Goal: Answer question/provide support: Share knowledge or assist other users

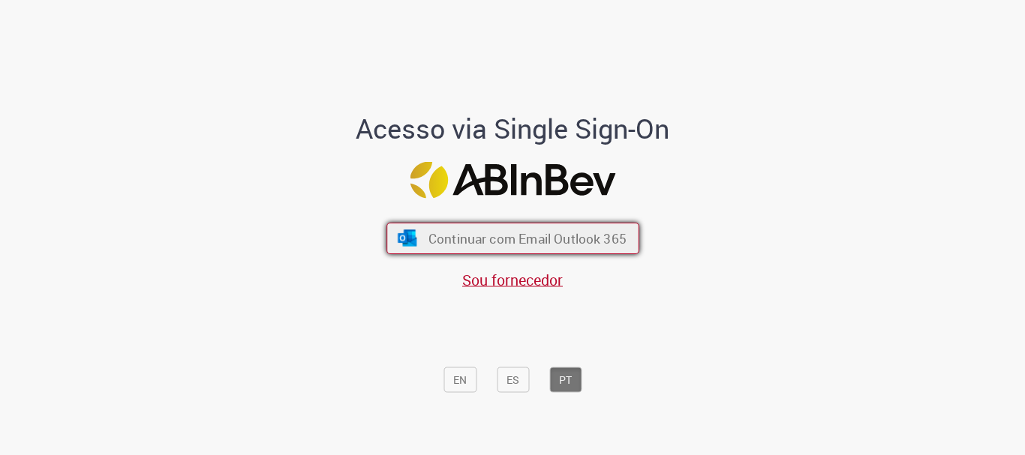
click at [564, 227] on button "Continuar com Email Outlook 365" at bounding box center [512, 239] width 253 height 32
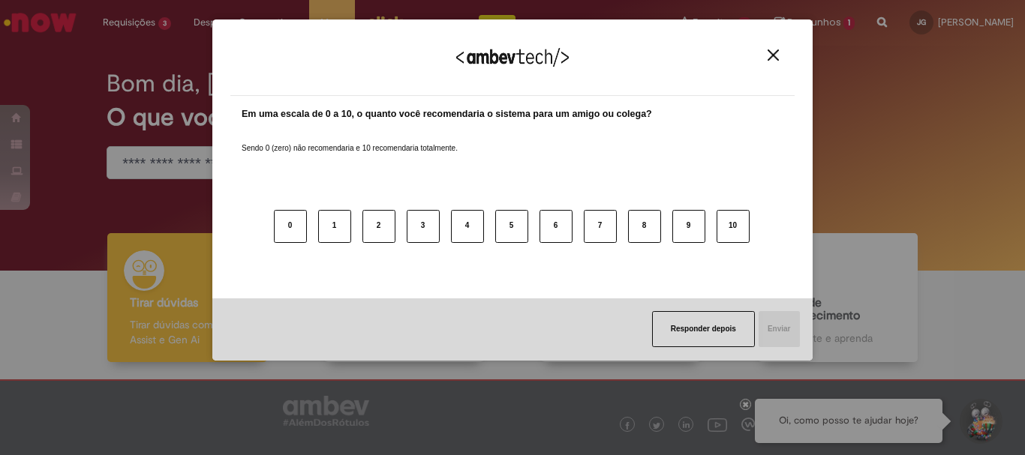
click at [767, 57] on button "Close" at bounding box center [773, 55] width 20 height 13
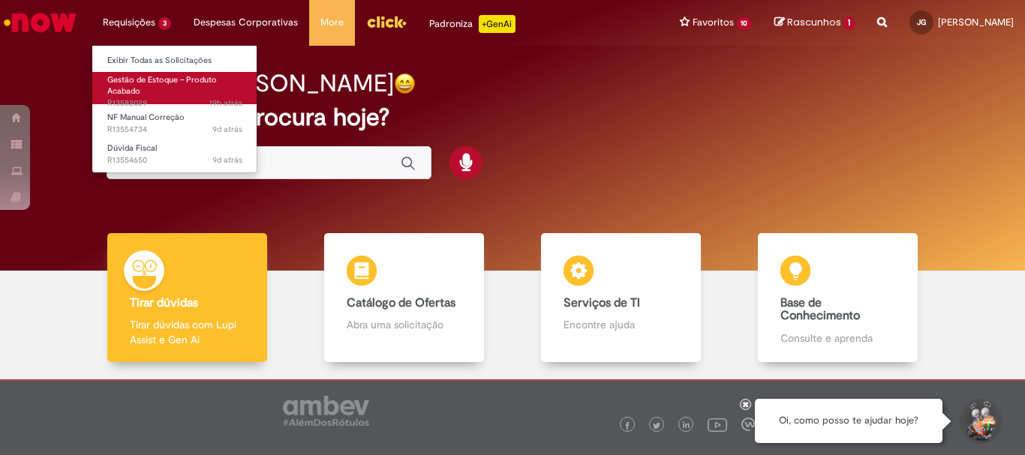
click at [173, 87] on link "Gestão de Estoque – Produto Acabado 19h atrás 19 horas atrás R13582029" at bounding box center [174, 88] width 165 height 32
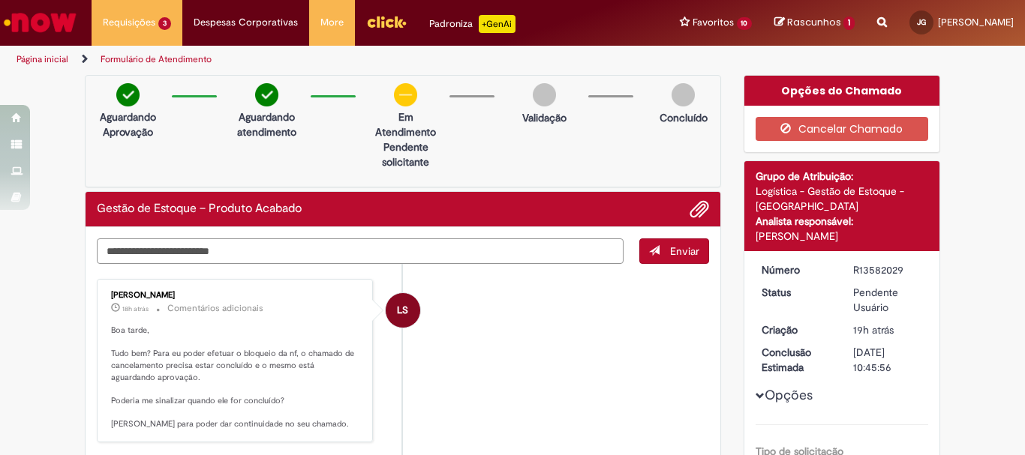
click at [295, 244] on textarea "Digite sua mensagem aqui..." at bounding box center [360, 252] width 527 height 26
type textarea "**********"
click at [692, 251] on span "Enviar" at bounding box center [684, 252] width 29 height 14
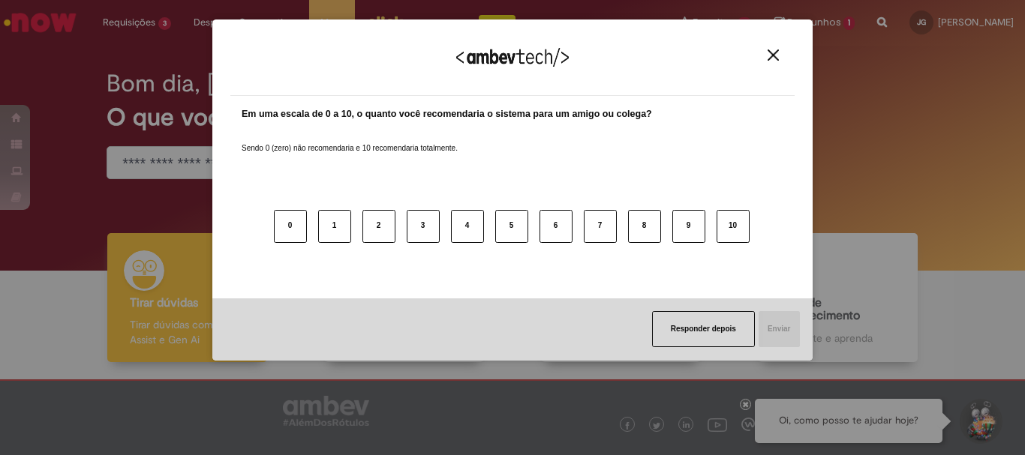
click at [163, 89] on div "Agradecemos seu feedback! Em uma escala de 0 a 10, o quanto você recomendaria o…" at bounding box center [512, 227] width 1025 height 455
click at [777, 56] on img "Close" at bounding box center [773, 55] width 11 height 11
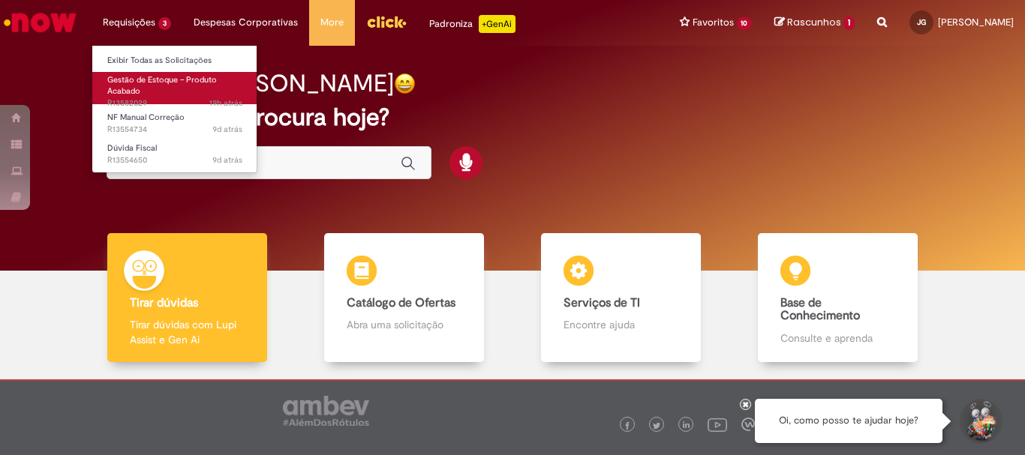
click at [158, 89] on link "Gestão de Estoque – Produto Acabado 19h atrás 19 horas atrás R13582029" at bounding box center [174, 88] width 165 height 32
